Goal: Information Seeking & Learning: Learn about a topic

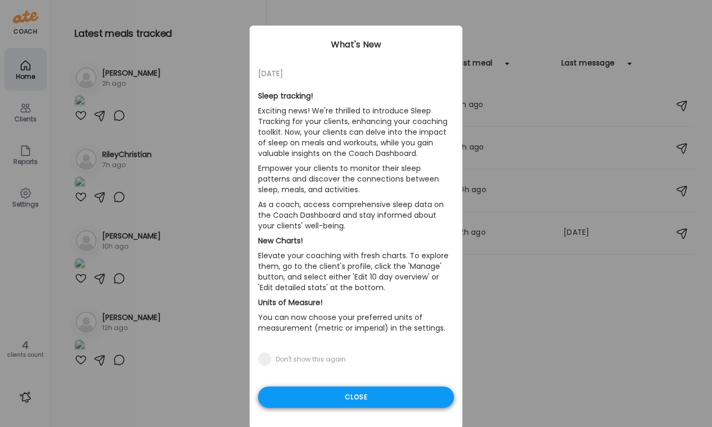
click at [352, 398] on div "Close" at bounding box center [356, 397] width 196 height 21
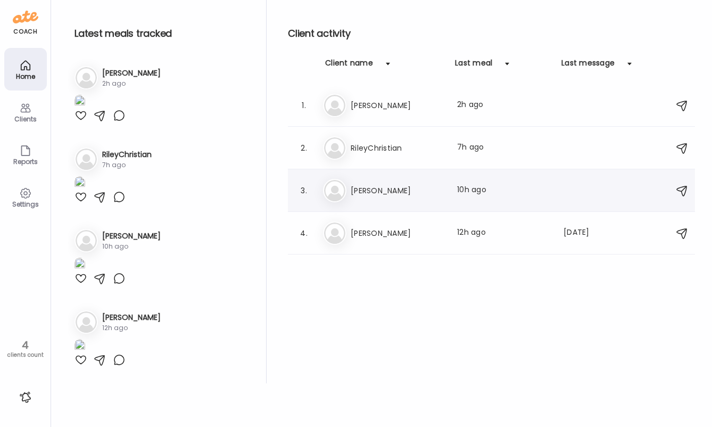
click at [357, 203] on div "3. Me [PERSON_NAME] Last meal: 10h ago" at bounding box center [491, 190] width 407 height 43
click at [365, 190] on h3 "[PERSON_NAME]" at bounding box center [398, 190] width 94 height 13
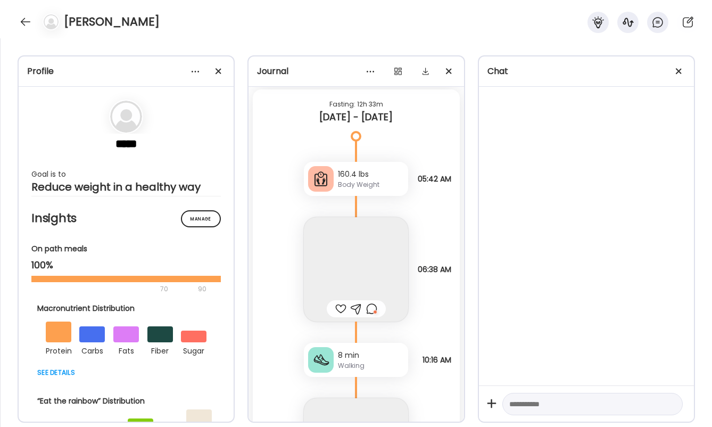
scroll to position [31678, 0]
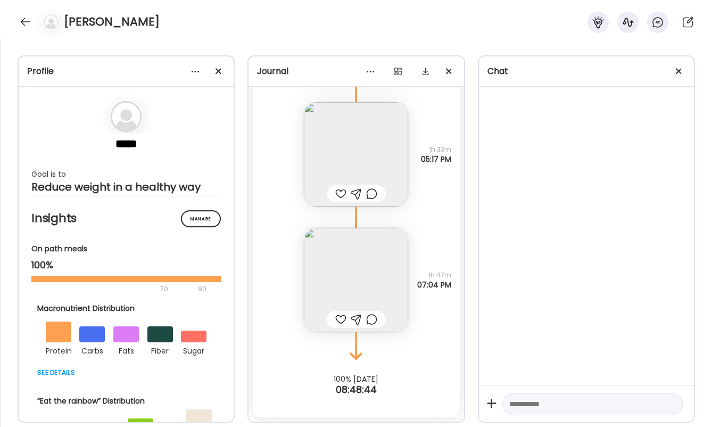
click at [363, 263] on img at bounding box center [356, 280] width 104 height 104
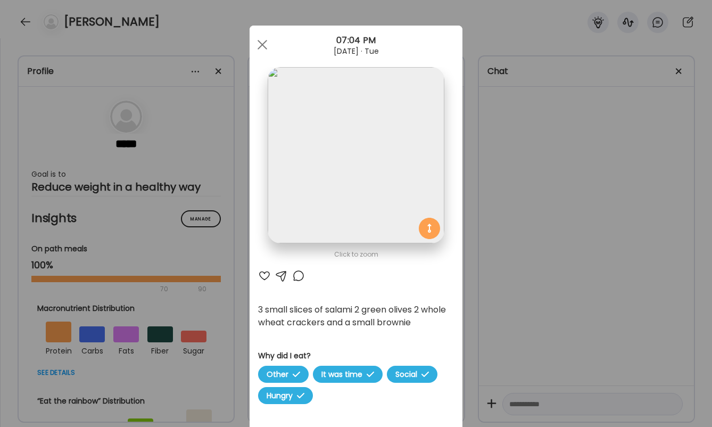
click at [523, 294] on div "Ate Coach Dashboard Wahoo! It’s official Take a moment to set up your Coach Pro…" at bounding box center [356, 213] width 712 height 427
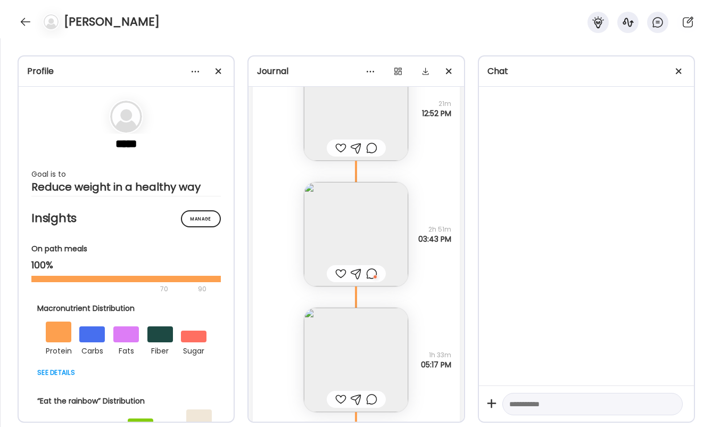
scroll to position [31443, 0]
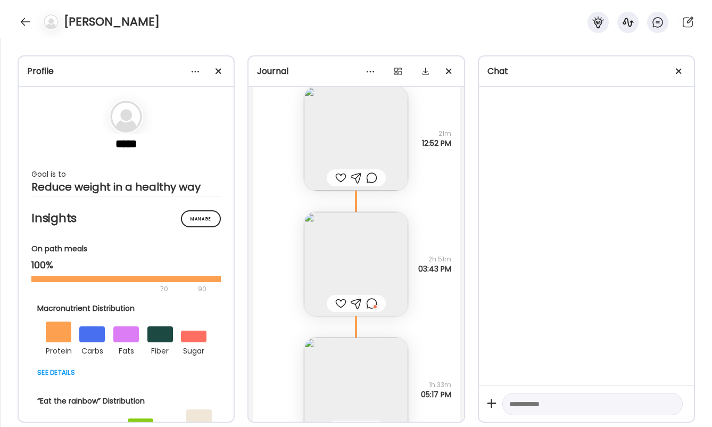
click at [377, 303] on div at bounding box center [371, 303] width 11 height 13
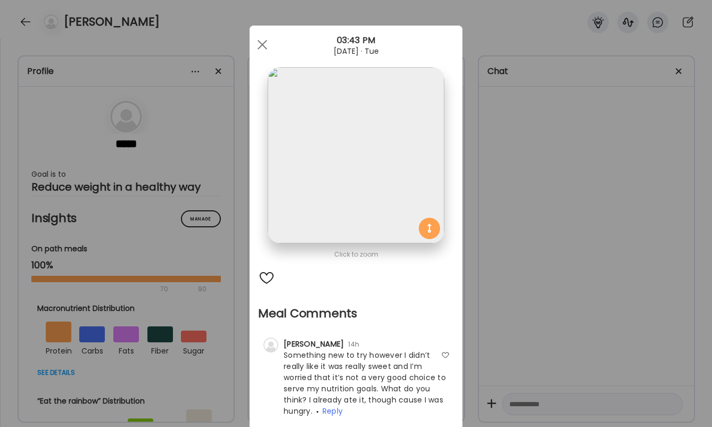
click at [489, 327] on div "Ate Coach Dashboard Wahoo! It’s official Take a moment to set up your Coach Pro…" at bounding box center [356, 213] width 712 height 427
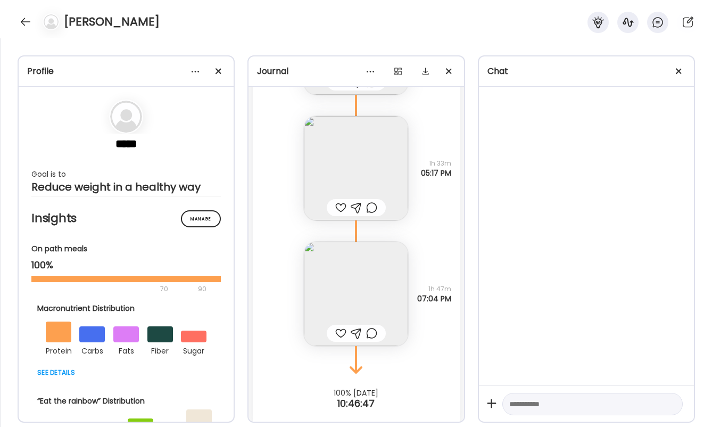
scroll to position [31668, 0]
click at [354, 130] on img at bounding box center [356, 165] width 104 height 104
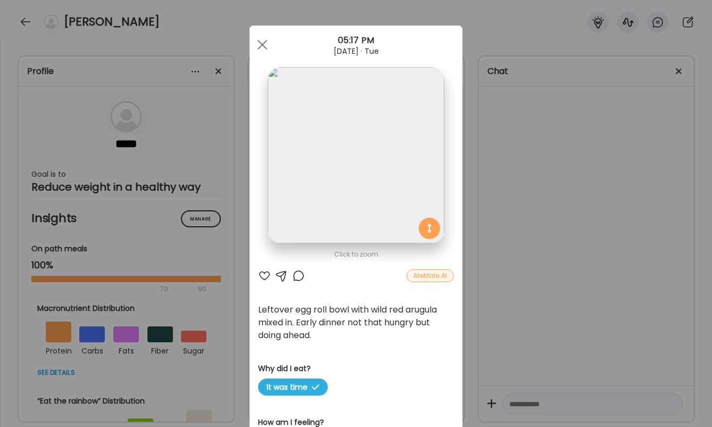
click at [483, 326] on div "Ate Coach Dashboard Wahoo! It’s official Take a moment to set up your Coach Pro…" at bounding box center [356, 213] width 712 height 427
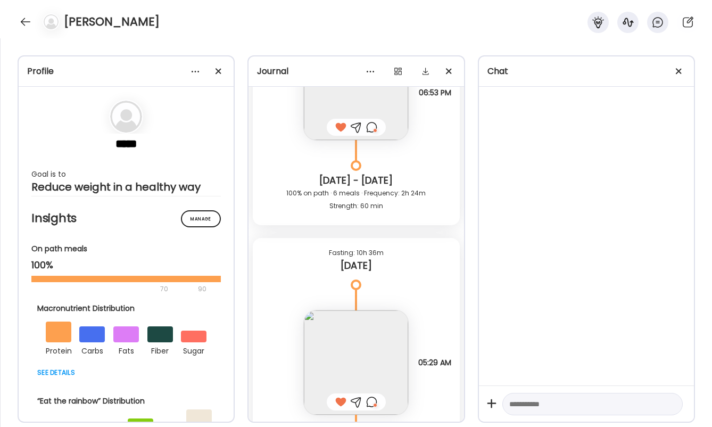
scroll to position [30660, 0]
click at [23, 19] on div at bounding box center [25, 21] width 17 height 17
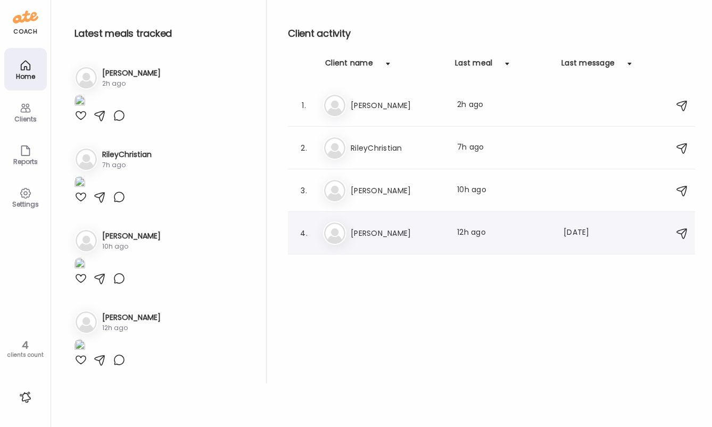
click at [413, 239] on h3 "[PERSON_NAME]" at bounding box center [398, 233] width 94 height 13
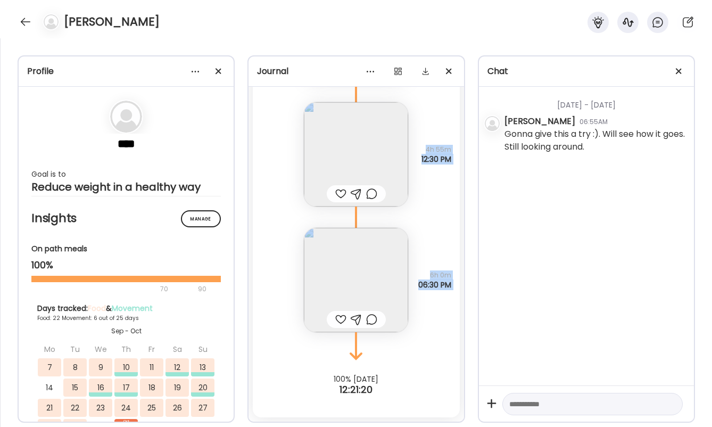
drag, startPoint x: 428, startPoint y: 325, endPoint x: 232, endPoint y: 127, distance: 279.0
click at [232, 127] on div "Profile **** Goal is to Reduce weight in a healthy way Manage Insights On path …" at bounding box center [356, 232] width 712 height 389
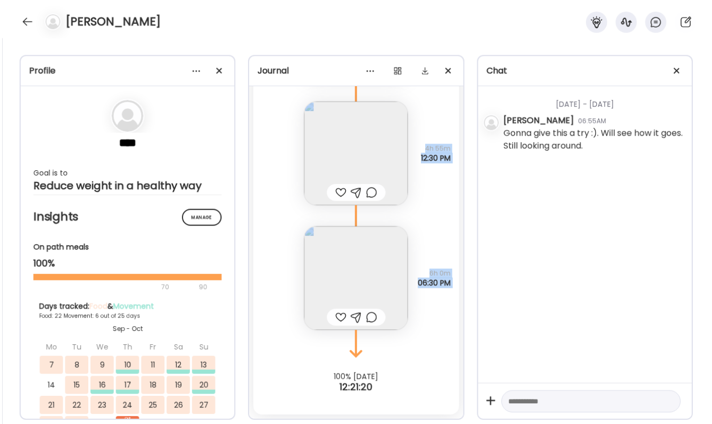
scroll to position [13658, 0]
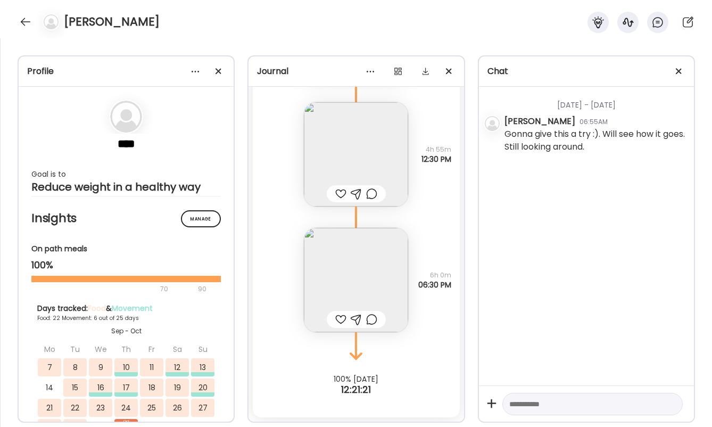
click at [101, 36] on div "[PERSON_NAME]" at bounding box center [356, 19] width 712 height 38
click at [28, 19] on div at bounding box center [25, 21] width 17 height 17
